Goal: Navigation & Orientation: Find specific page/section

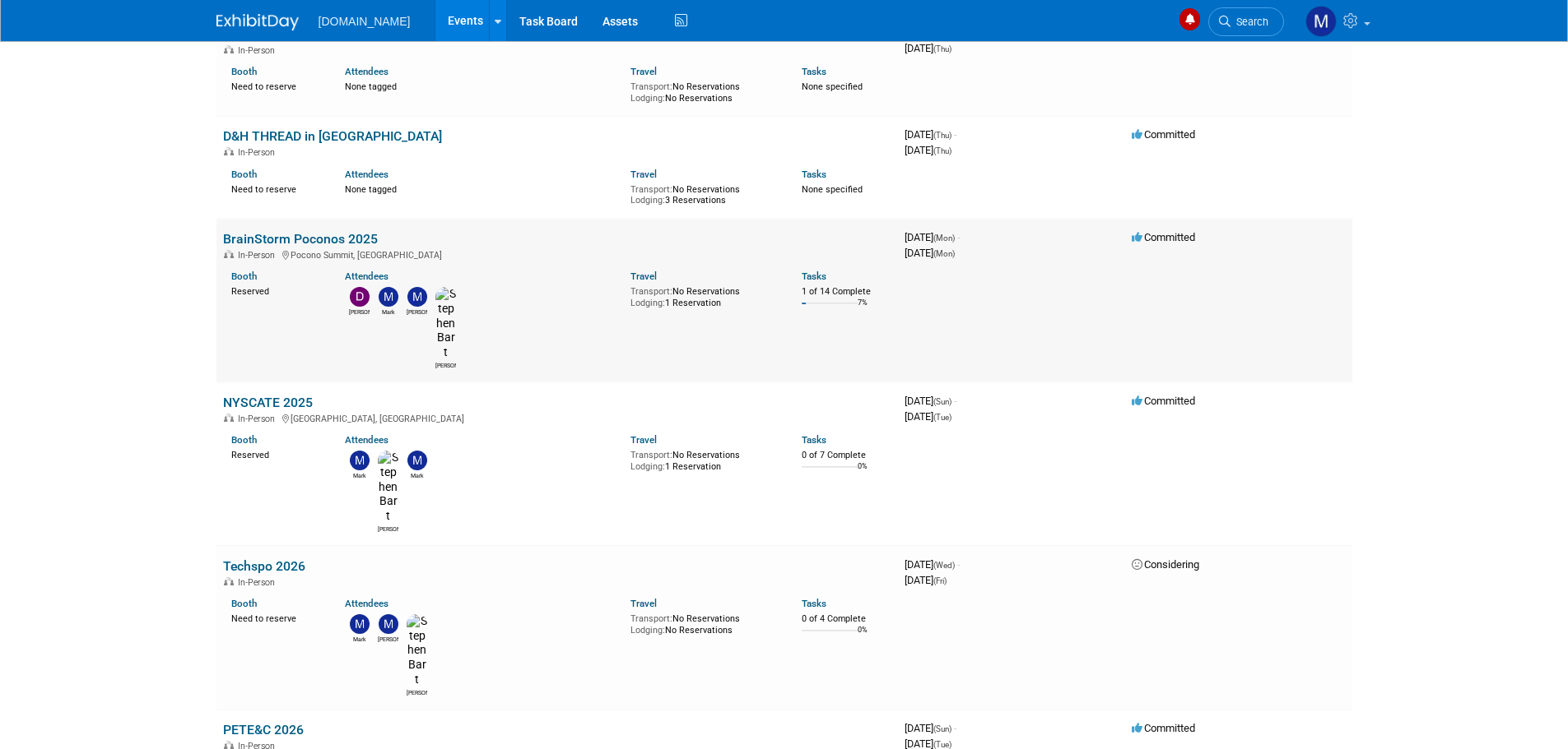
click at [317, 236] on link "BrainStorm Poconos 2025" at bounding box center [300, 239] width 155 height 16
click at [251, 722] on link "PETE&C 2026" at bounding box center [262, 730] width 81 height 16
